Goal: Task Accomplishment & Management: Manage account settings

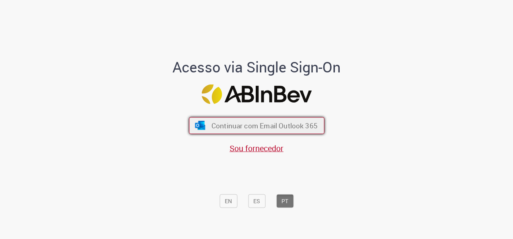
click at [264, 131] on button "Continuar com Email Outlook 365" at bounding box center [256, 125] width 135 height 17
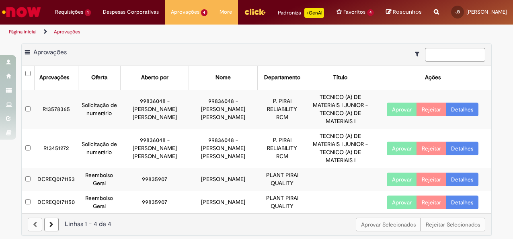
click at [400, 172] on button "Aprovar" at bounding box center [402, 179] width 30 height 14
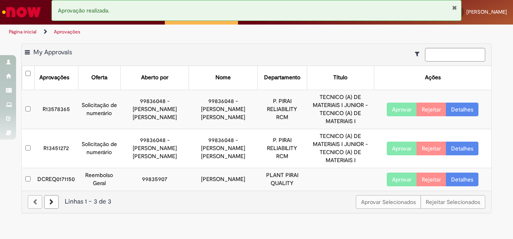
click at [400, 172] on button "Aprovar" at bounding box center [402, 179] width 30 height 14
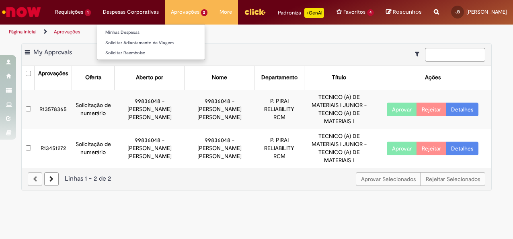
click at [116, 17] on li "Despesas Corporativas Minhas Despesas Solicitar Adiantamento de Viagem Solicita…" at bounding box center [131, 12] width 68 height 24
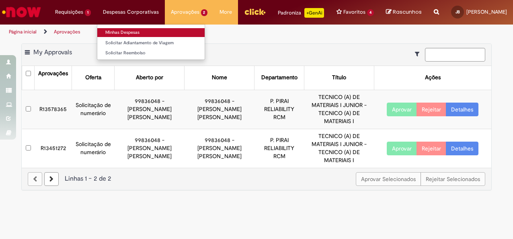
click at [125, 31] on link "Minhas Despesas" at bounding box center [150, 32] width 107 height 9
